Goal: Task Accomplishment & Management: Manage account settings

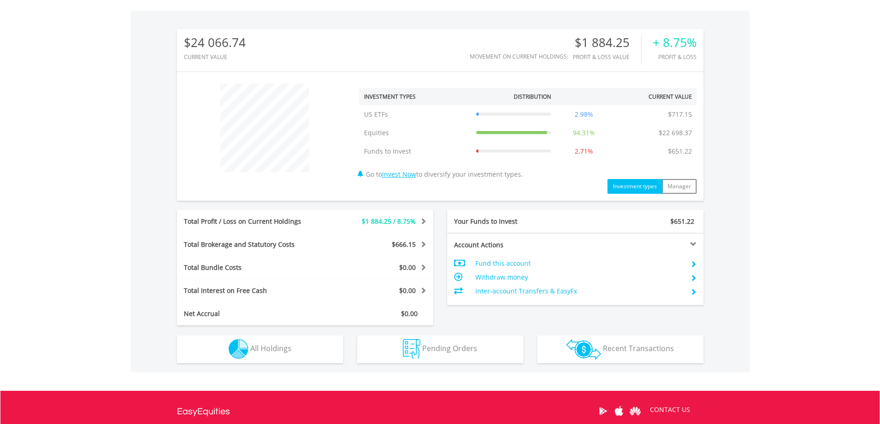
scroll to position [277, 0]
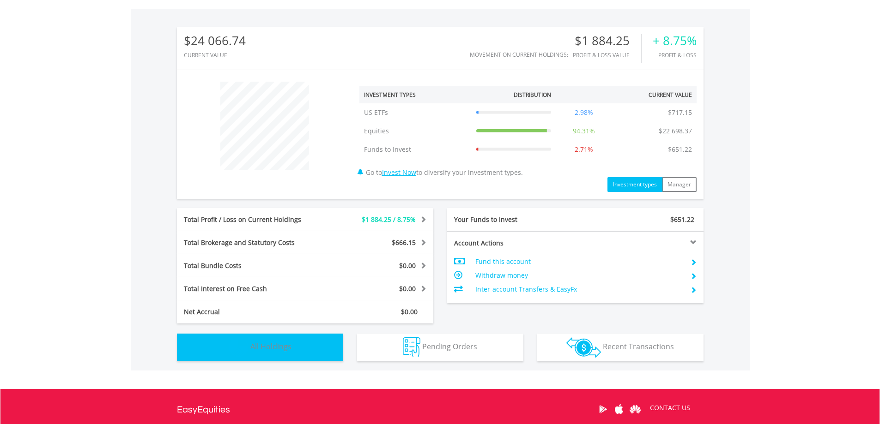
click at [270, 344] on span "All Holdings" at bounding box center [270, 347] width 41 height 10
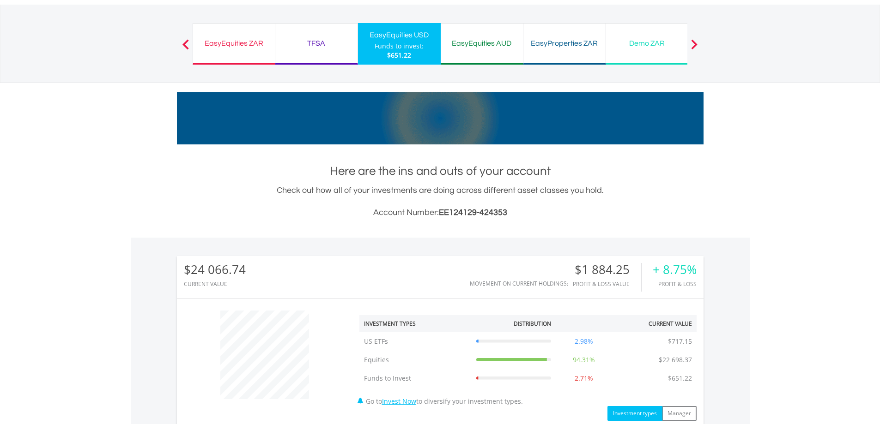
scroll to position [0, 0]
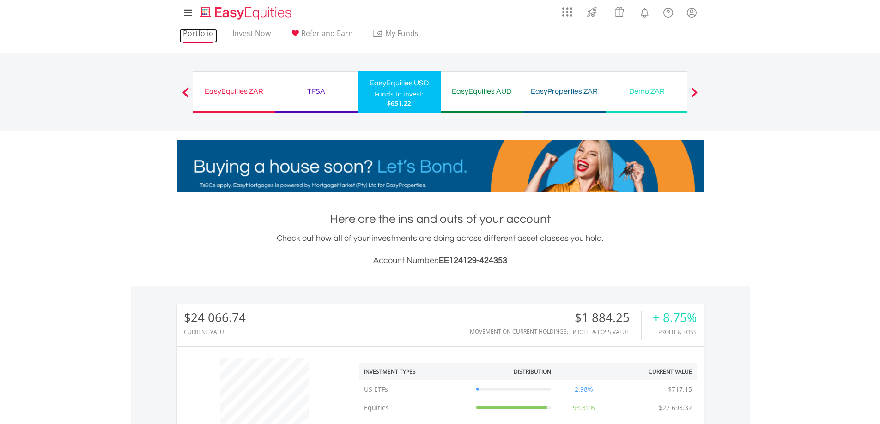
click at [193, 32] on link "Portfolio" at bounding box center [198, 36] width 38 height 14
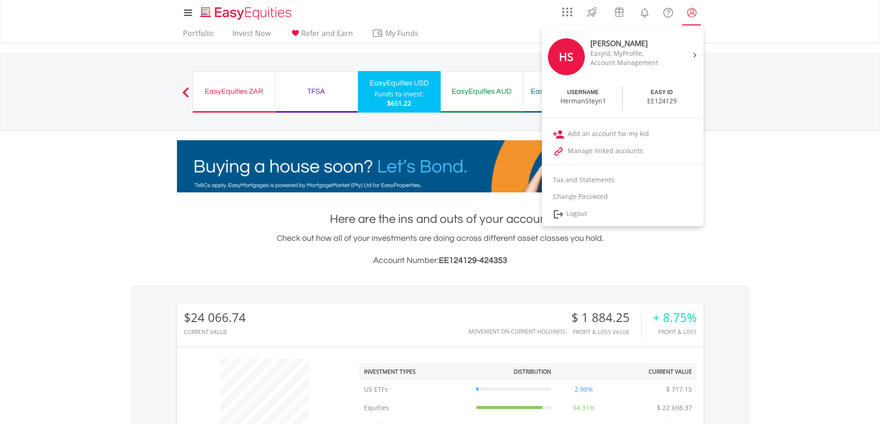
scroll to position [89, 176]
click at [691, 11] on lord-icon "My Profile" at bounding box center [692, 13] width 12 height 12
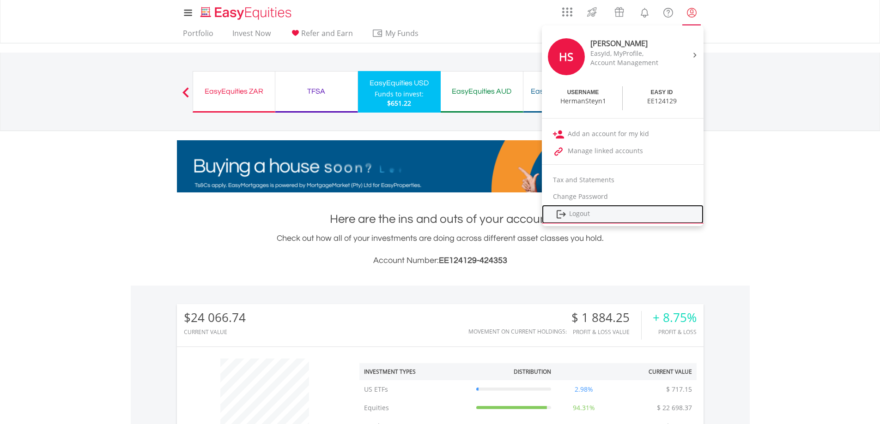
click at [578, 212] on link "Logout" at bounding box center [623, 214] width 162 height 19
